Goal: Information Seeking & Learning: Check status

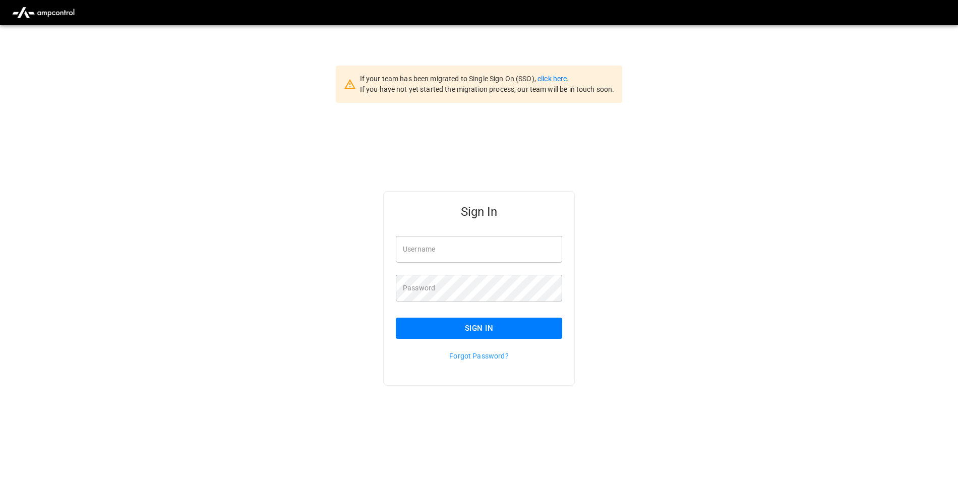
type input "**********"
click at [475, 331] on button "Sign In" at bounding box center [479, 328] width 166 height 21
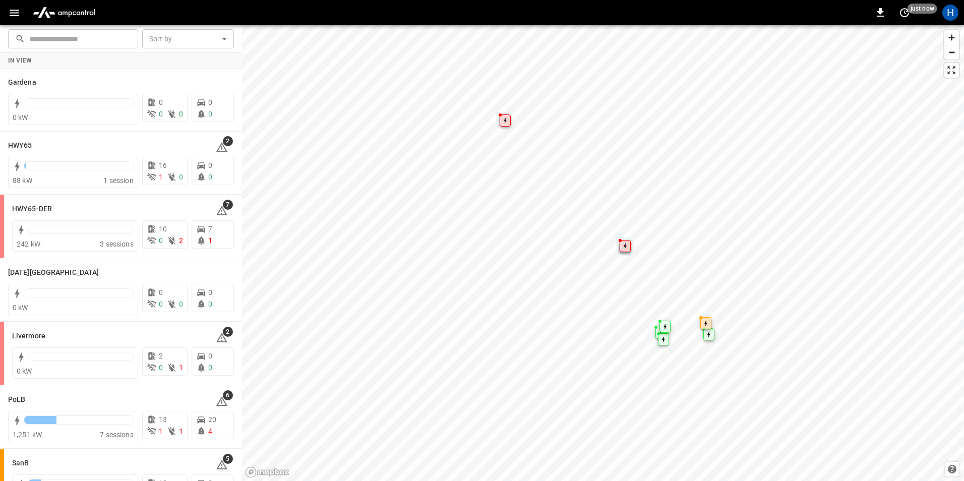
click at [19, 11] on icon "button" at bounding box center [14, 13] width 13 height 13
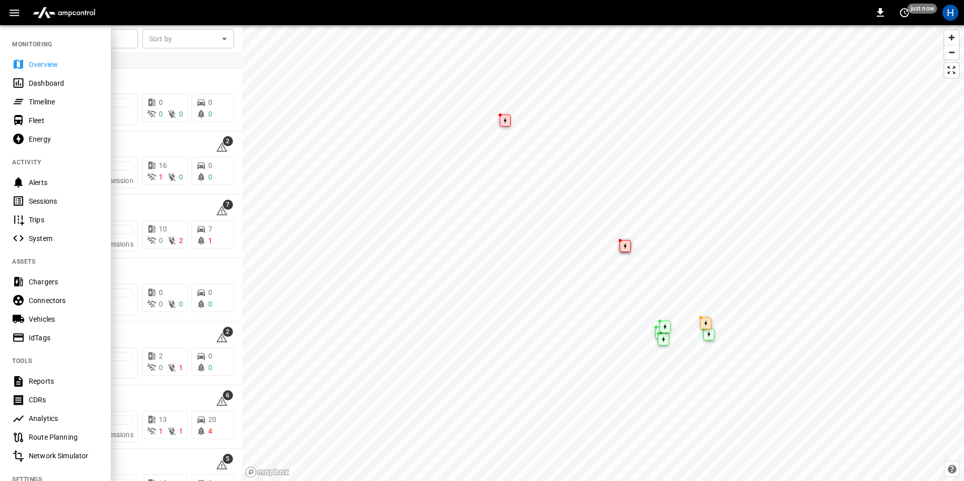
click at [55, 86] on div "Dashboard" at bounding box center [64, 83] width 70 height 10
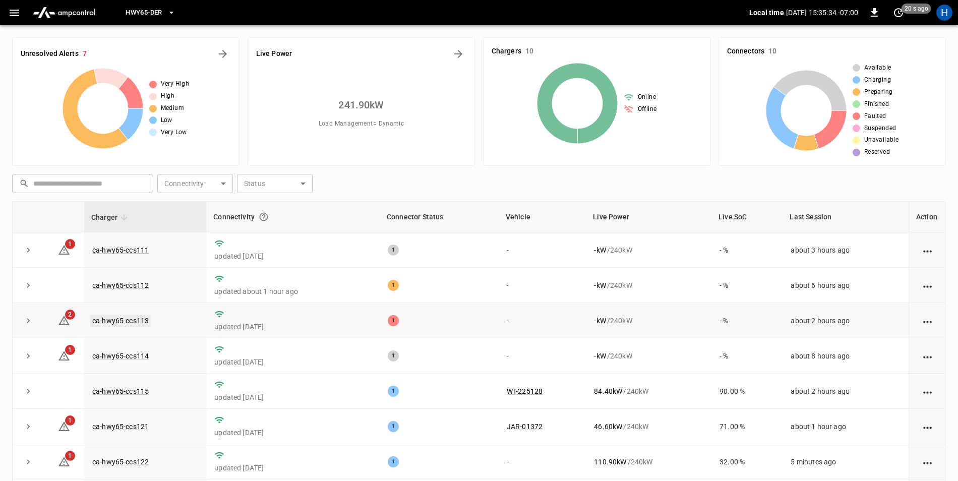
click at [130, 323] on link "ca-hwy65-ccs113" at bounding box center [120, 321] width 61 height 12
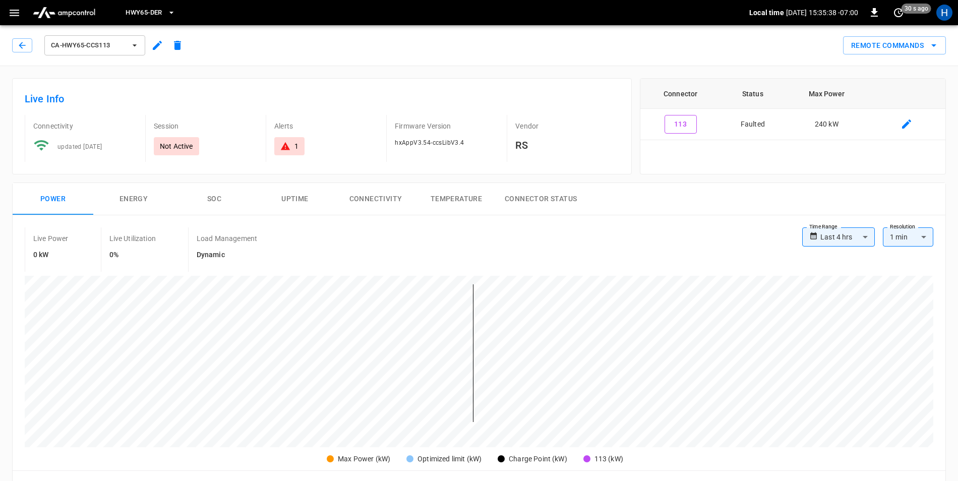
click at [296, 153] on div "1" at bounding box center [289, 146] width 30 height 18
